Goal: Information Seeking & Learning: Learn about a topic

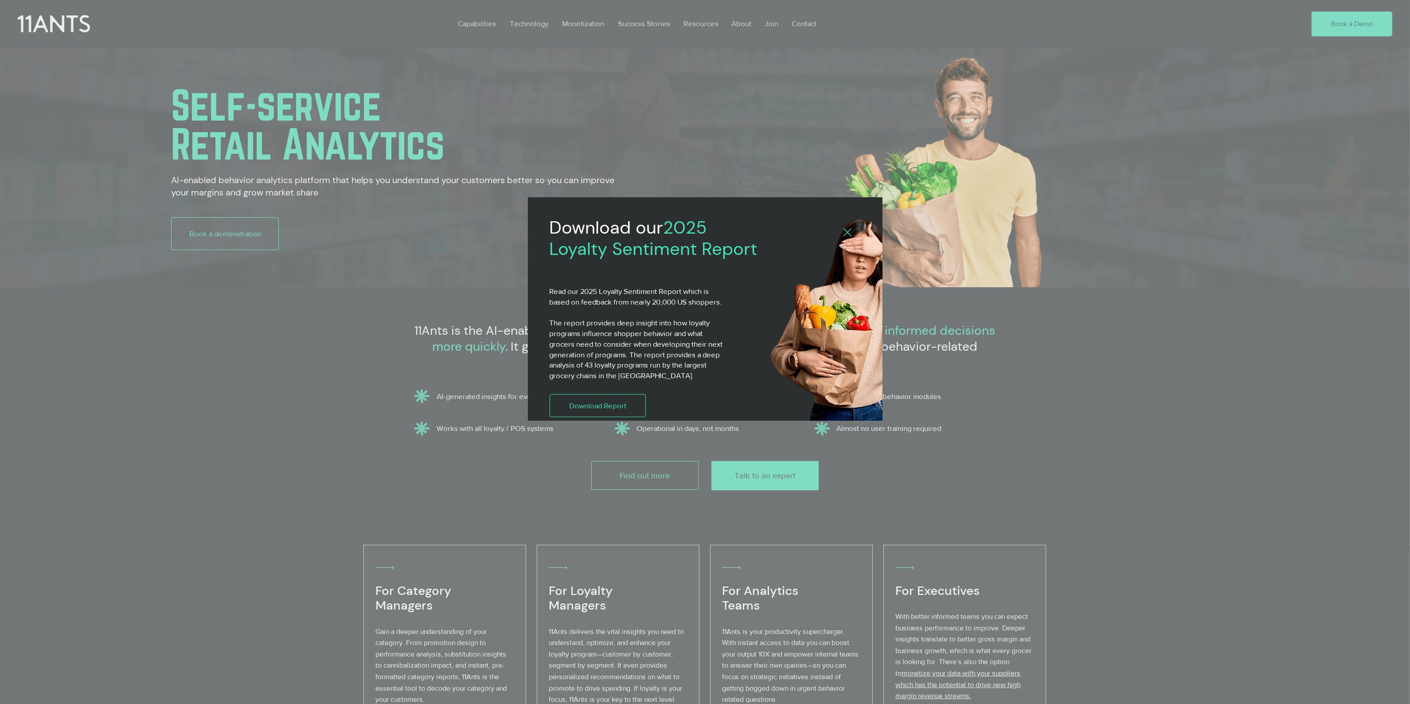
click at [847, 232] on icon "Back to site" at bounding box center [847, 232] width 8 height 8
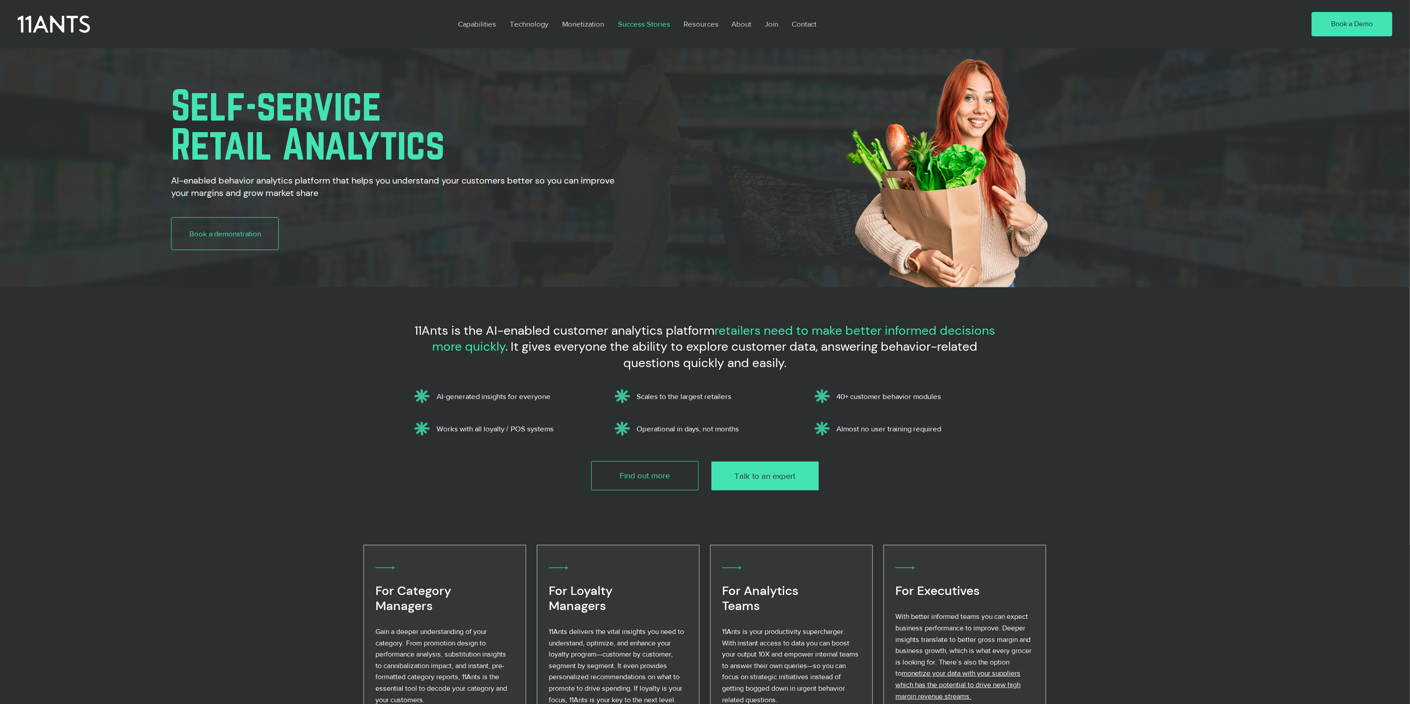
click at [632, 25] on p "Success Stories" at bounding box center [643, 24] width 61 height 20
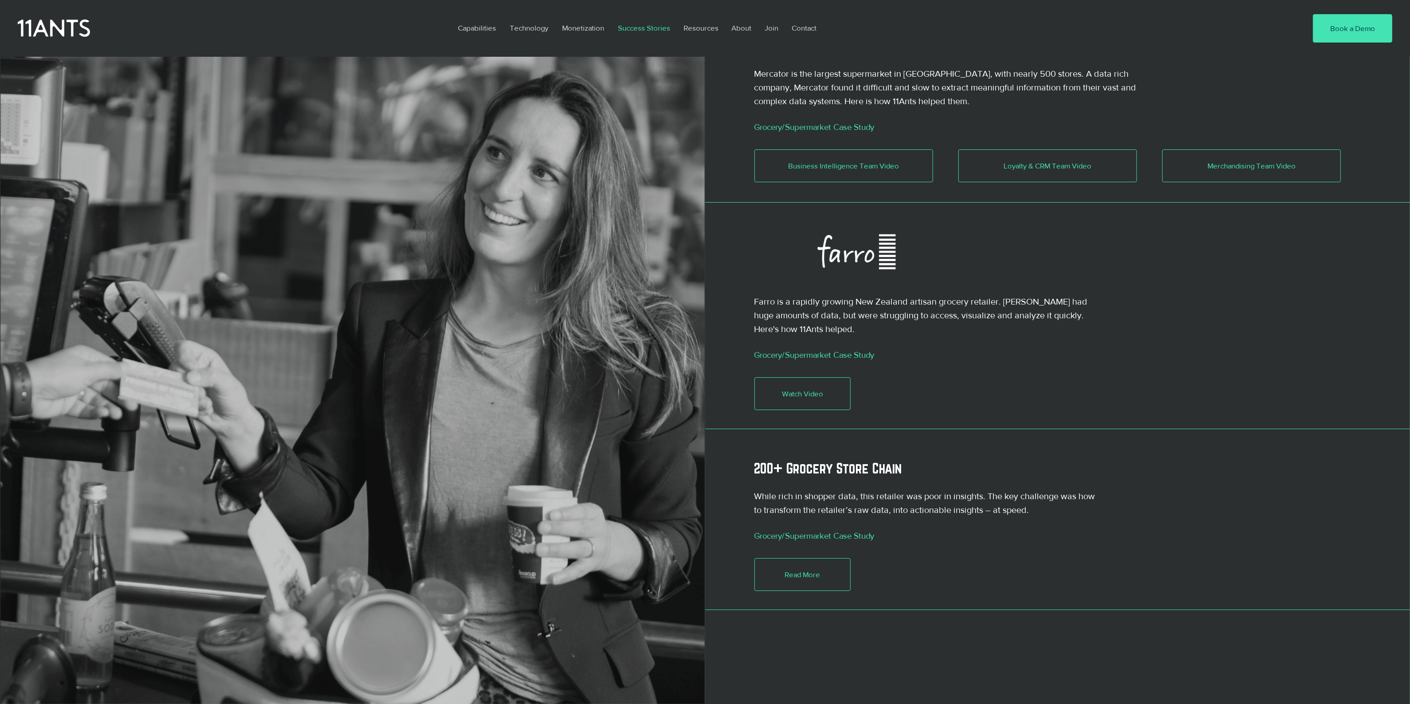
scroll to position [443, 0]
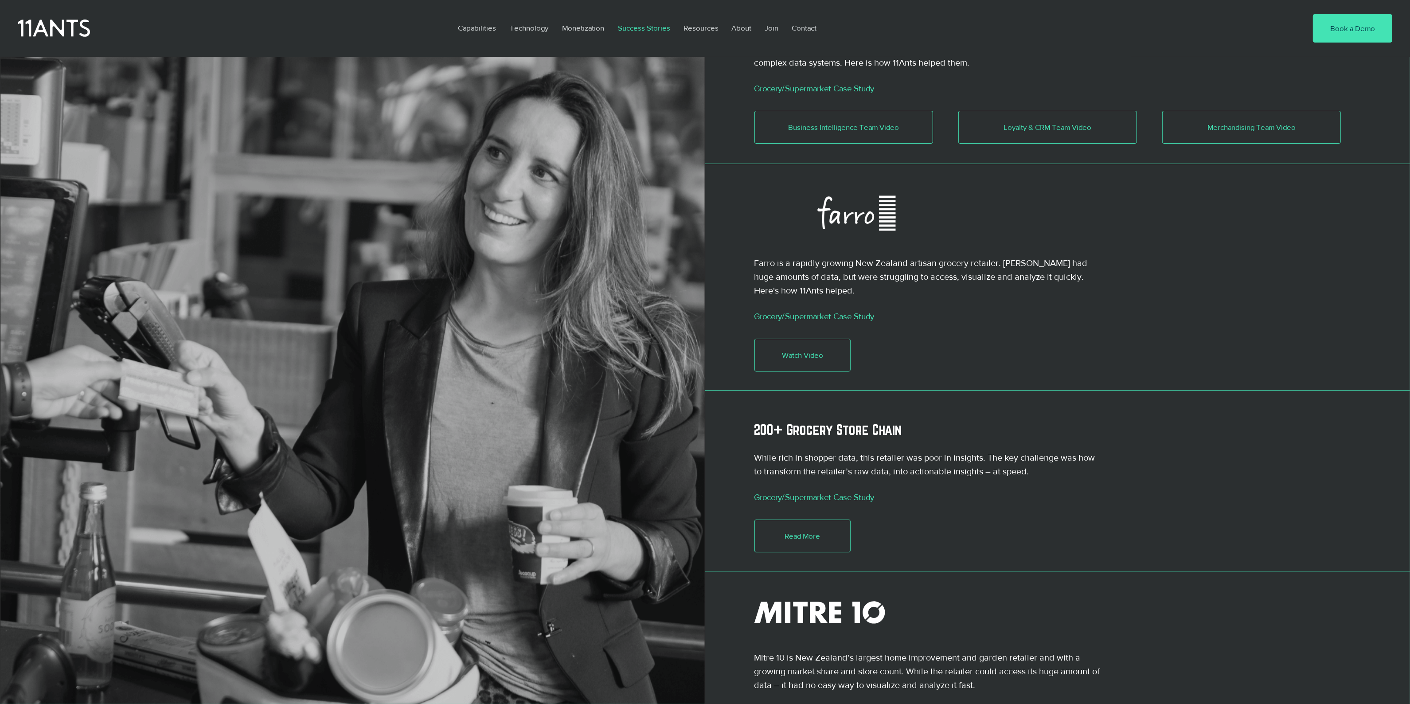
click at [812, 317] on link "Grocery/Supermarket Case Study" at bounding box center [814, 316] width 120 height 9
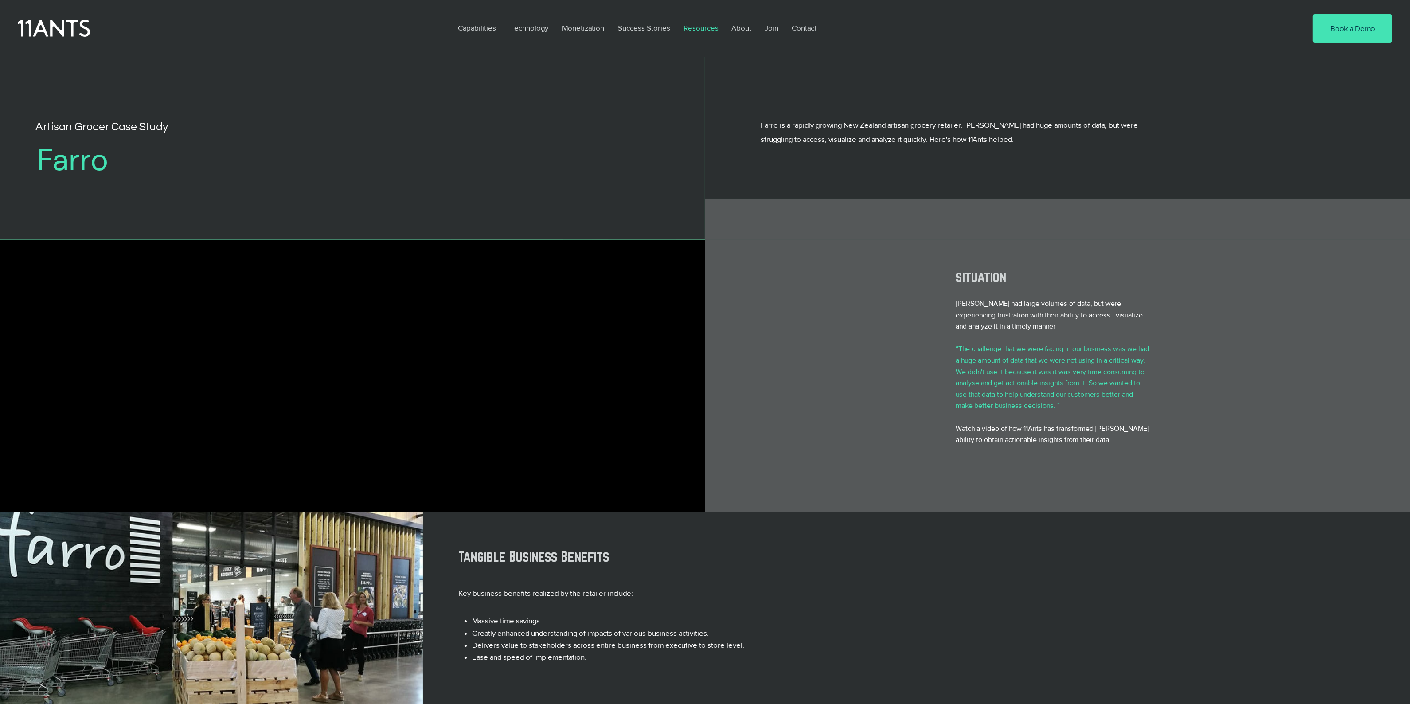
click at [697, 25] on p "Resources" at bounding box center [701, 28] width 44 height 20
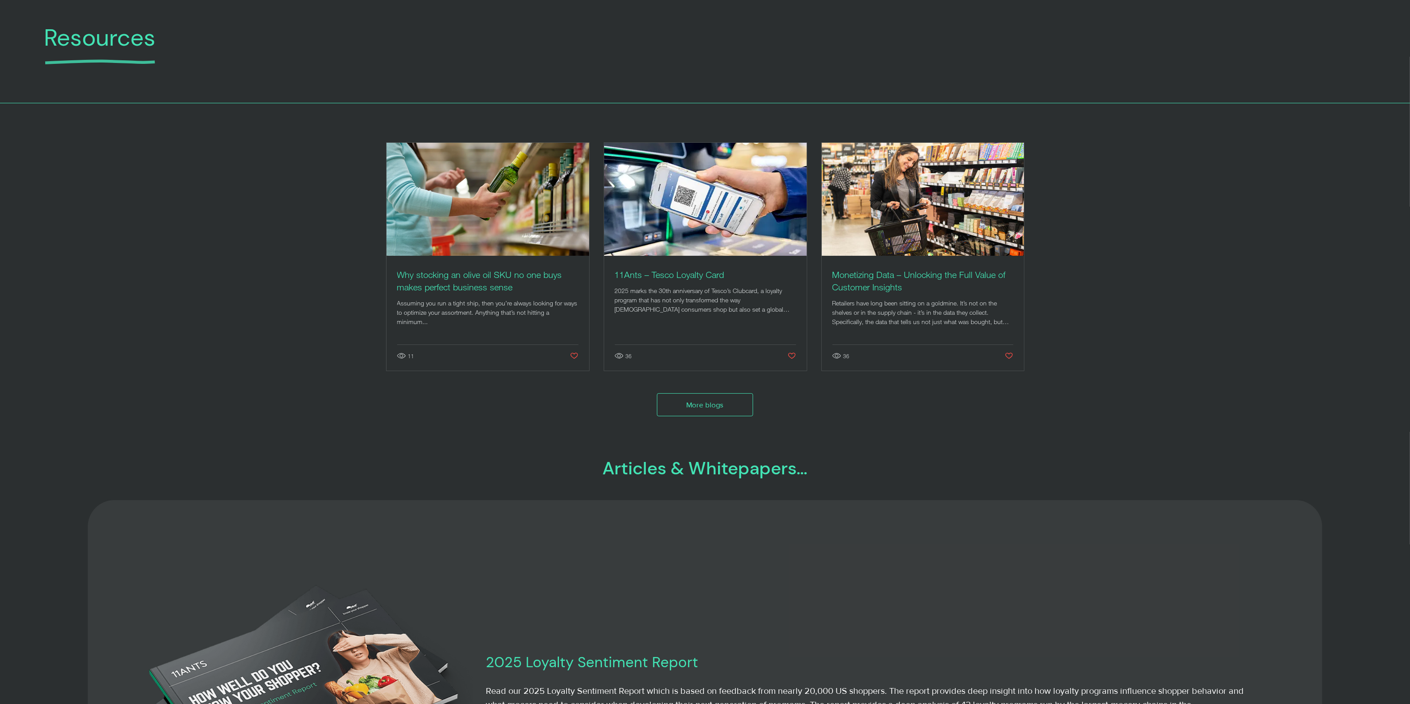
scroll to position [277, 0]
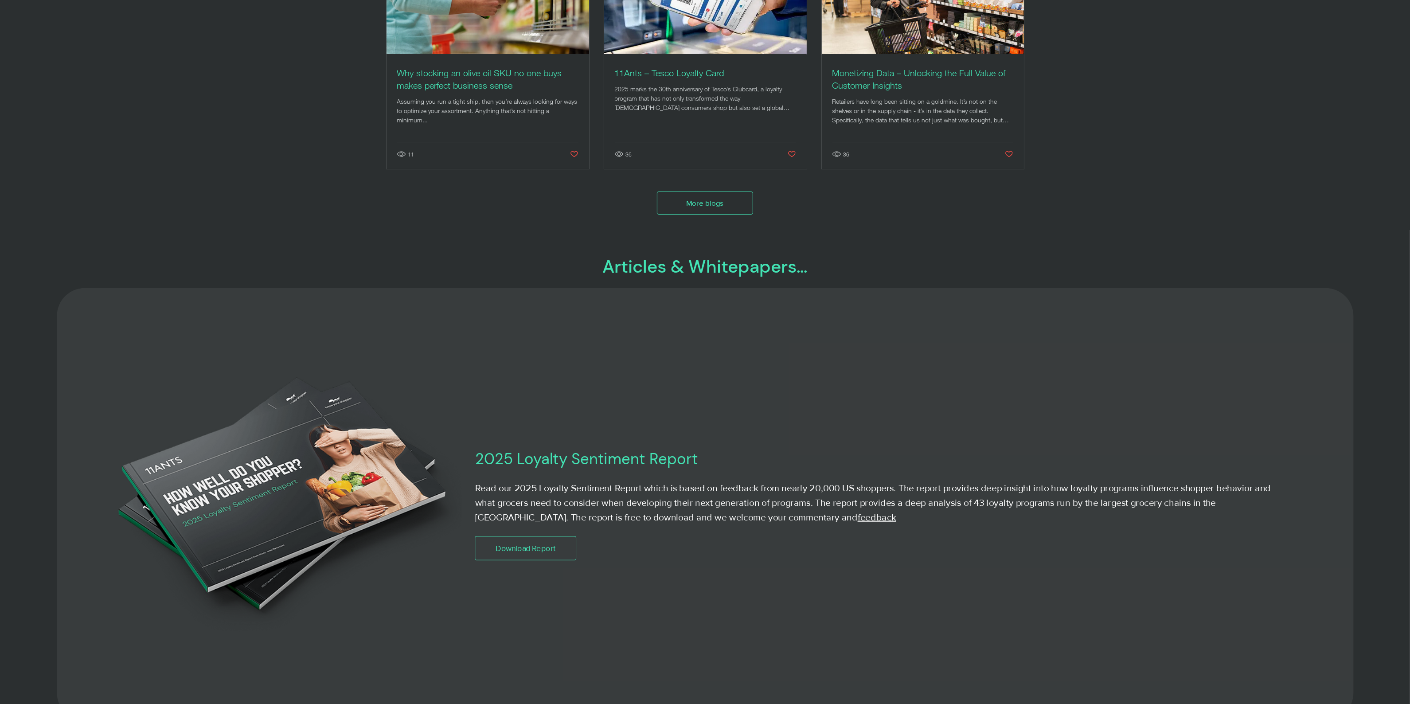
click at [572, 460] on h3 "2025 Loyalty Sentiment Report" at bounding box center [824, 458] width 699 height 20
